Goal: Information Seeking & Learning: Learn about a topic

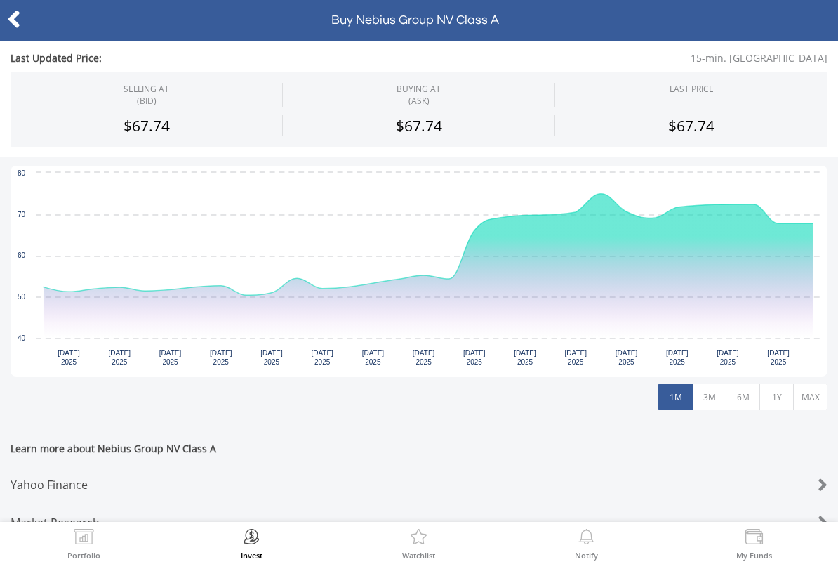
scroll to position [256, 0]
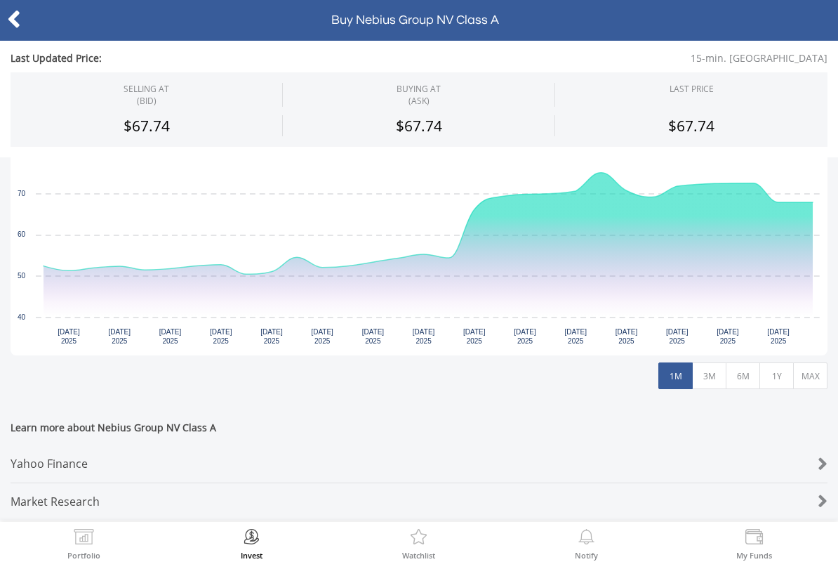
click at [716, 384] on button "3M" at bounding box center [709, 375] width 34 height 27
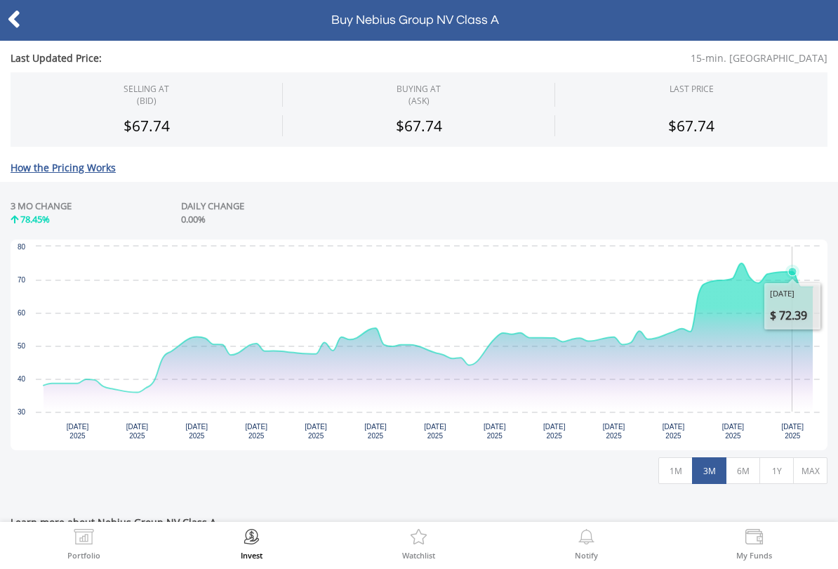
scroll to position [169, 0]
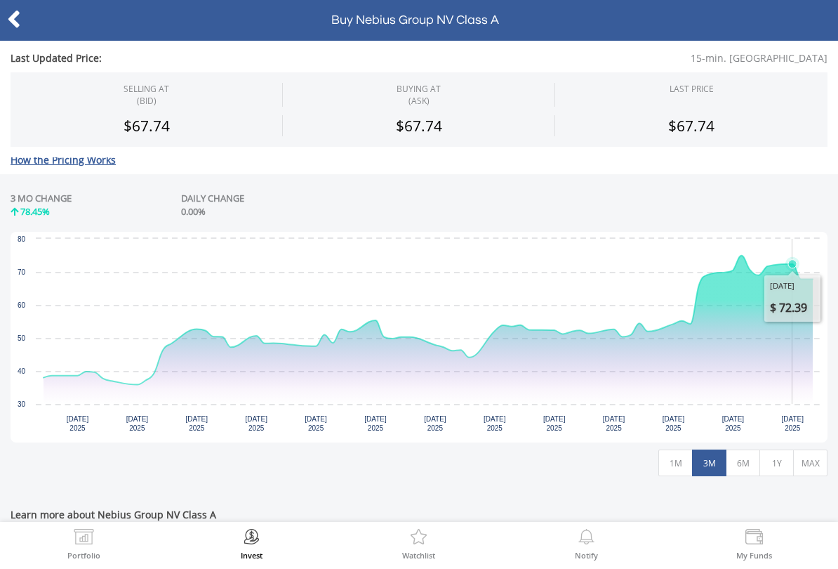
click at [681, 462] on button "1M" at bounding box center [675, 462] width 34 height 27
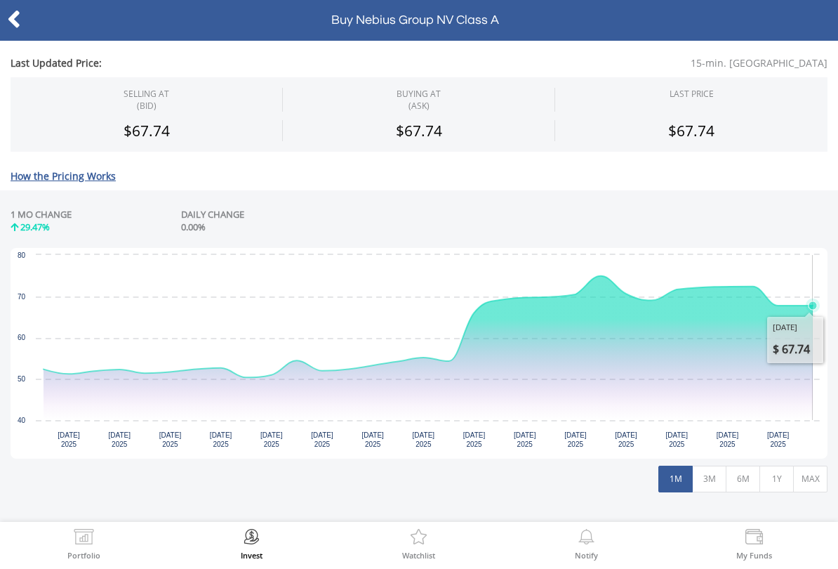
scroll to position [152, 0]
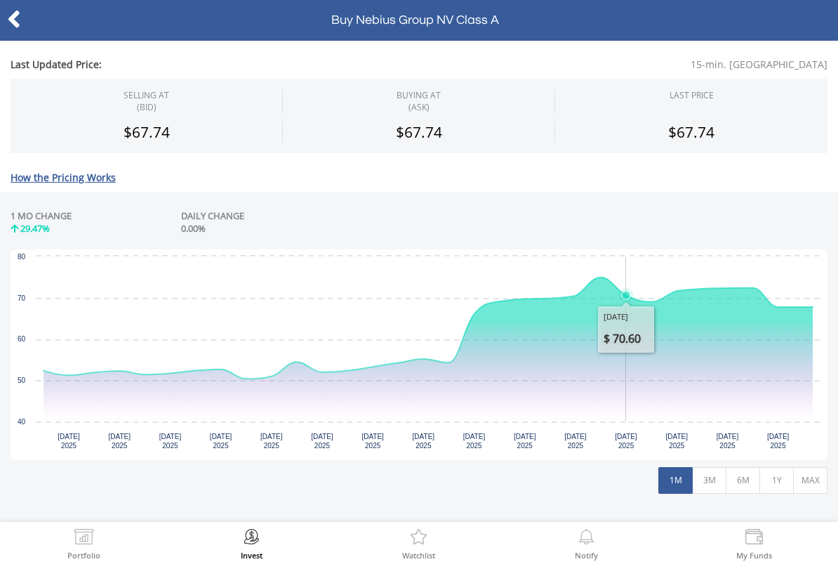
click at [625, 331] on icon "Interactive chart" at bounding box center [428, 349] width 769 height 144
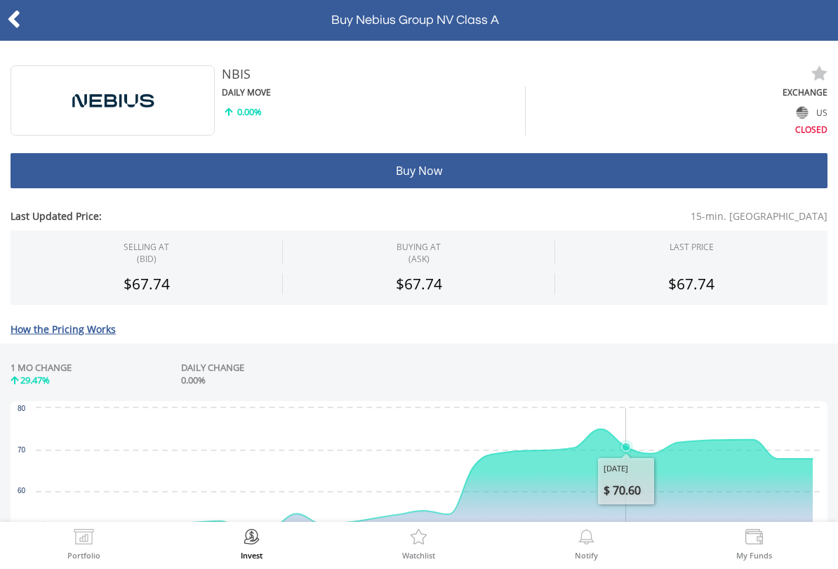
scroll to position [0, 0]
click at [15, 24] on icon at bounding box center [14, 19] width 14 height 27
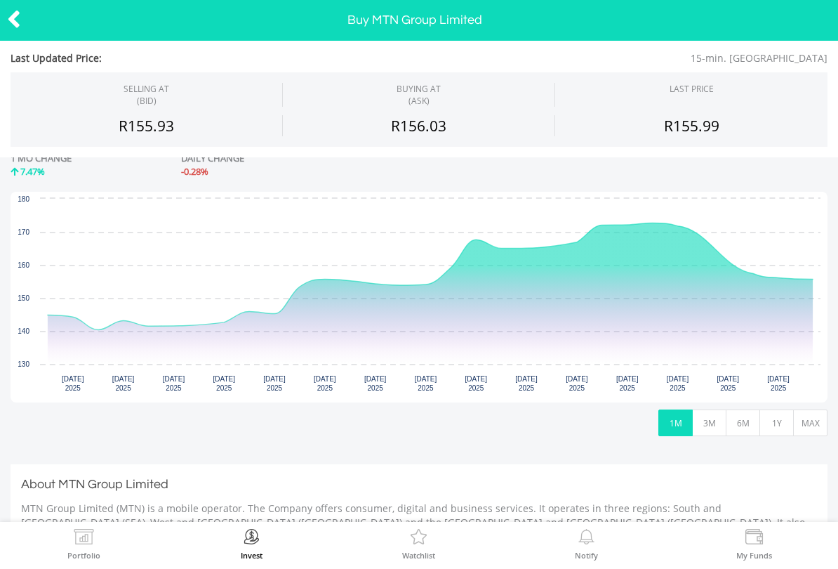
scroll to position [186, 0]
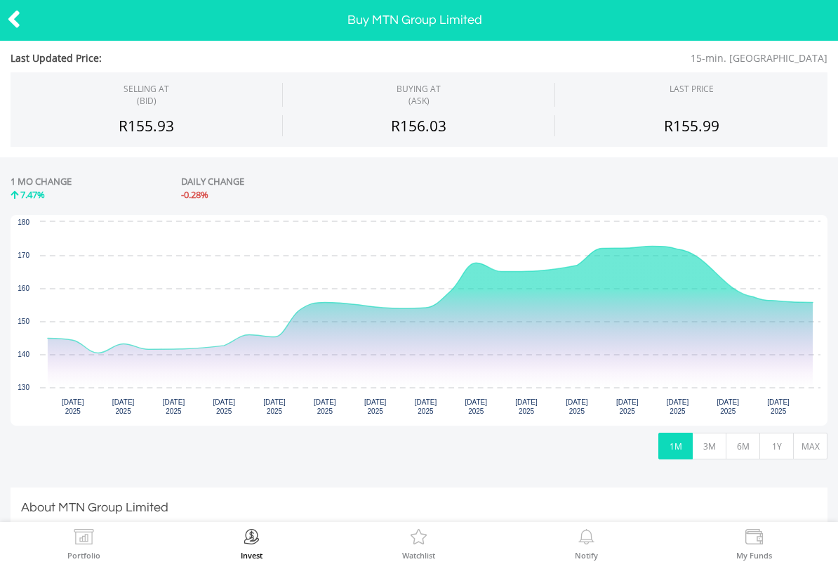
click at [705, 448] on button "3M" at bounding box center [709, 445] width 34 height 27
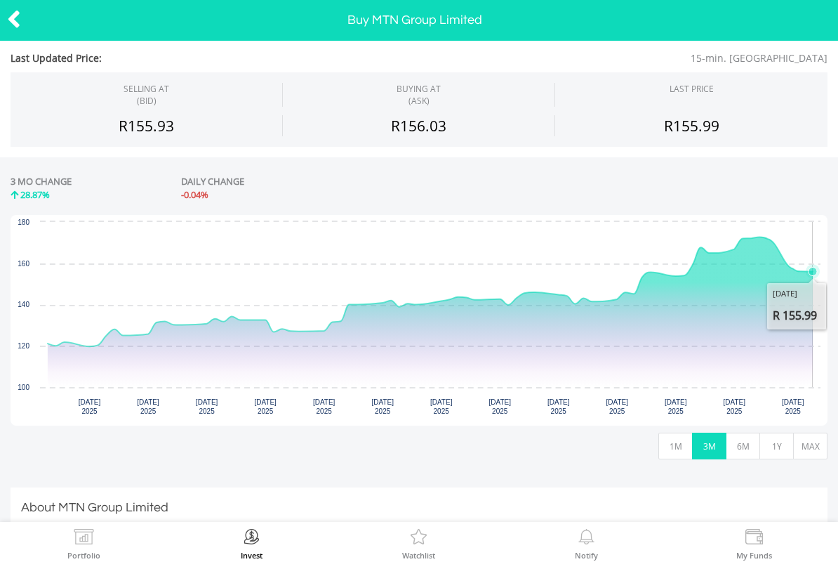
click at [682, 447] on button "1M" at bounding box center [675, 445] width 34 height 27
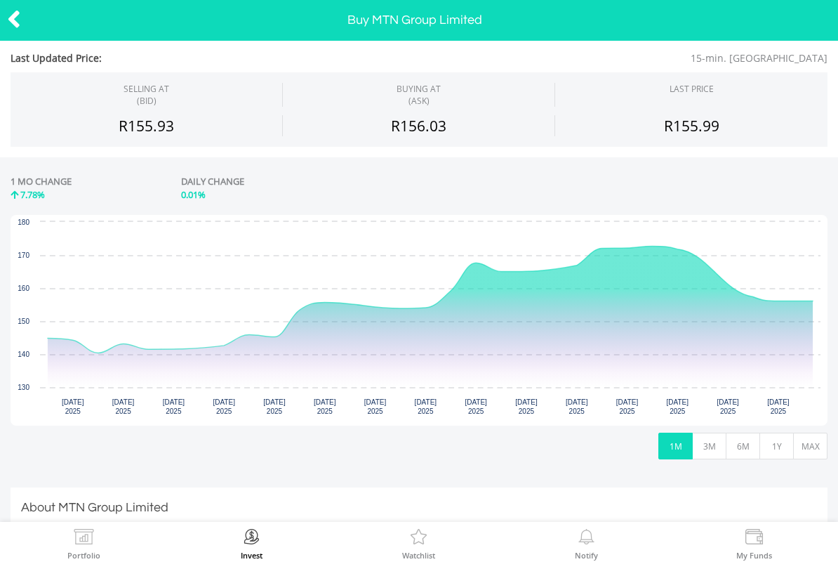
click at [18, 23] on icon at bounding box center [14, 19] width 14 height 27
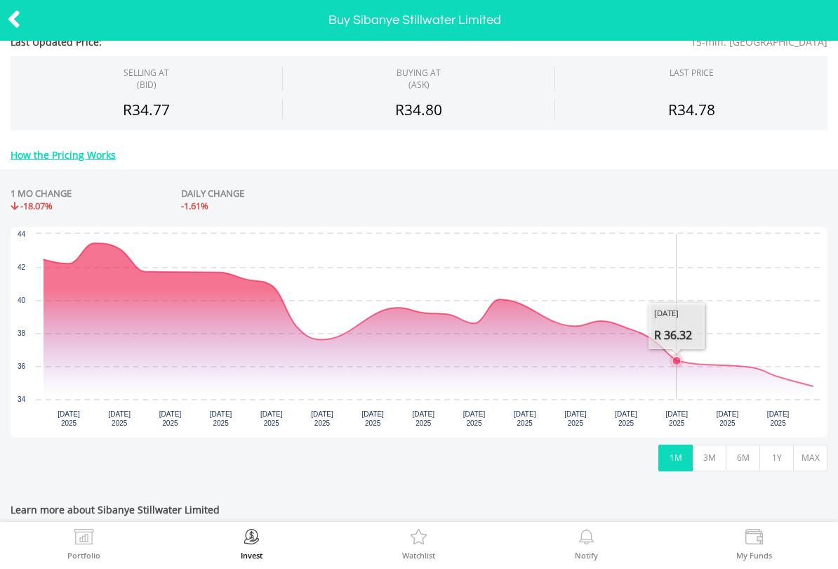
scroll to position [178, 0]
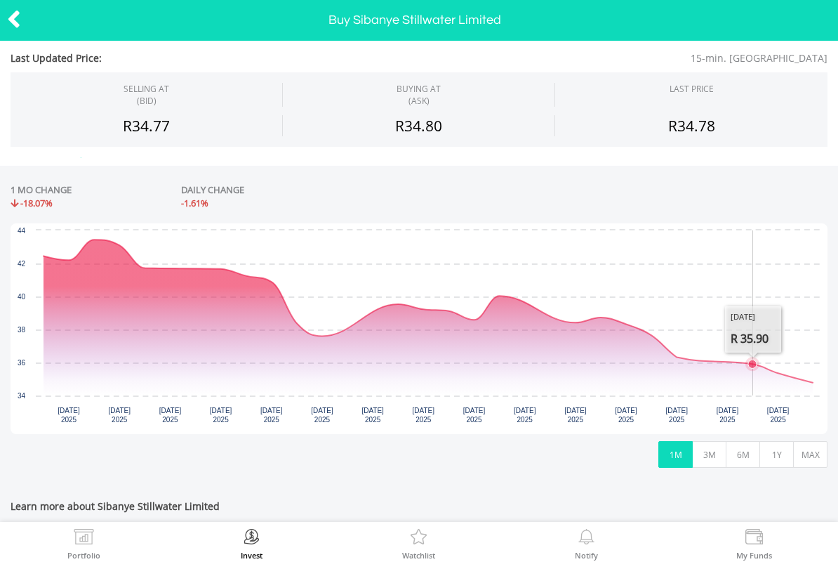
click at [716, 461] on button "3M" at bounding box center [709, 454] width 34 height 27
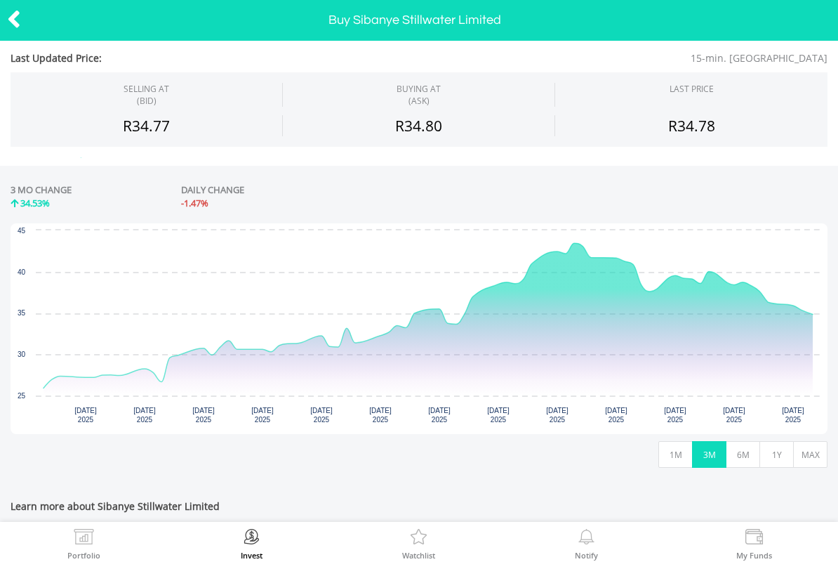
click at [675, 458] on button "1M" at bounding box center [675, 454] width 34 height 27
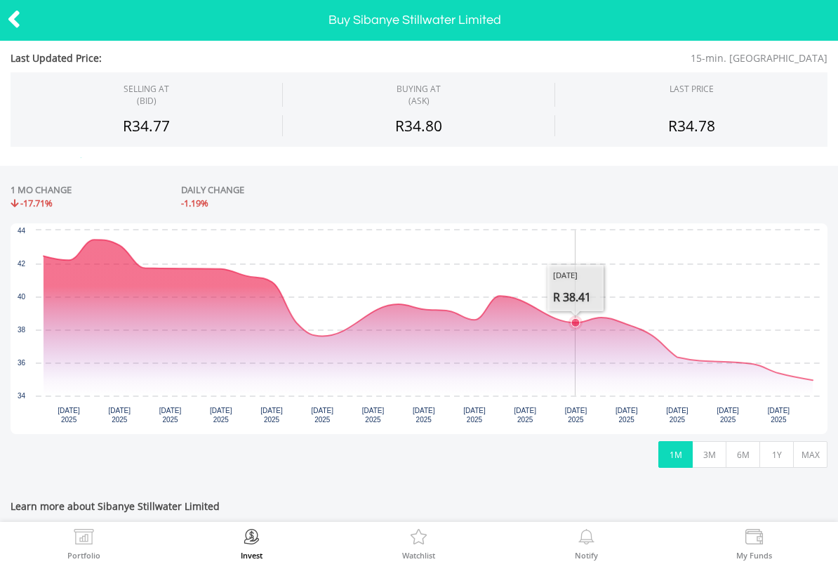
click at [309, 483] on div "No chart available. 1 MO CHANGE -17.71% DAILY CHANGE -1.19% Chart Chart with 23…" at bounding box center [419, 325] width 838 height 319
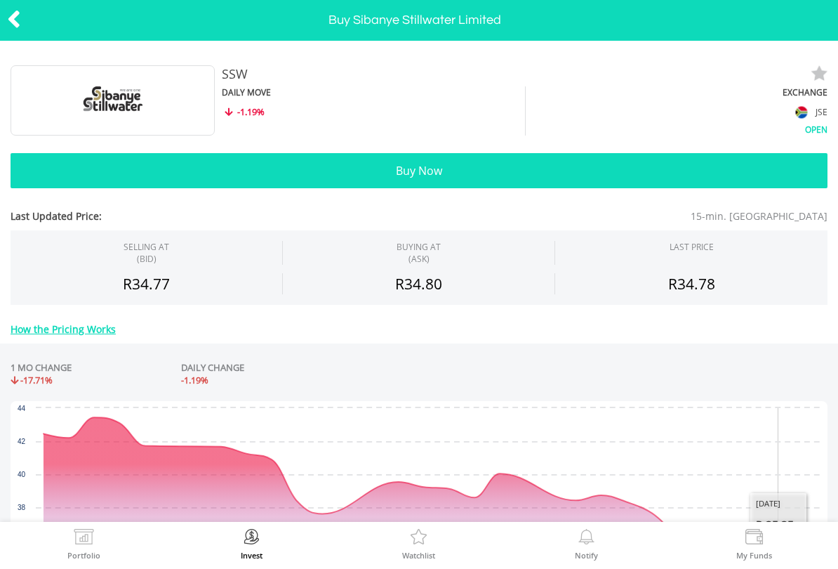
scroll to position [0, 0]
click at [16, 20] on icon at bounding box center [14, 19] width 14 height 27
